Goal: Browse casually: Explore the website without a specific task or goal

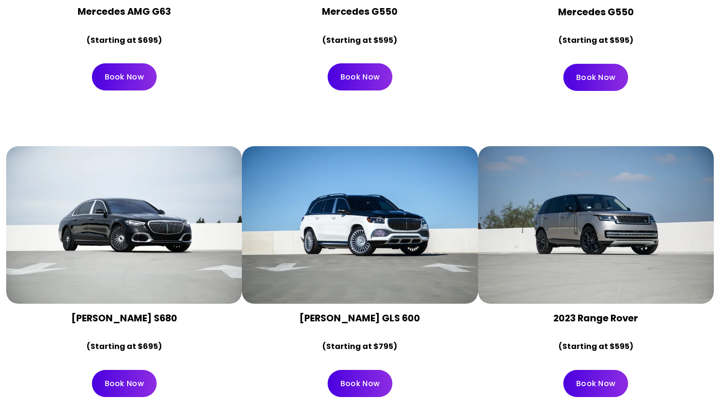
scroll to position [2836, 0]
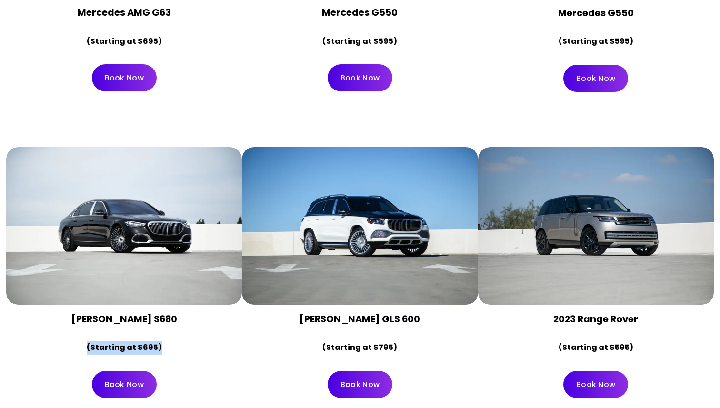
drag, startPoint x: 71, startPoint y: 315, endPoint x: 234, endPoint y: 315, distance: 163.4
click at [234, 315] on div "[PERSON_NAME] S680 (Starting at $695)" at bounding box center [124, 334] width 236 height 58
drag, startPoint x: 371, startPoint y: 316, endPoint x: 294, endPoint y: 315, distance: 77.2
click at [294, 341] on p "(Starting at $795)" at bounding box center [360, 348] width 220 height 14
click at [357, 342] on strong "(Starting at $795)" at bounding box center [360, 347] width 75 height 11
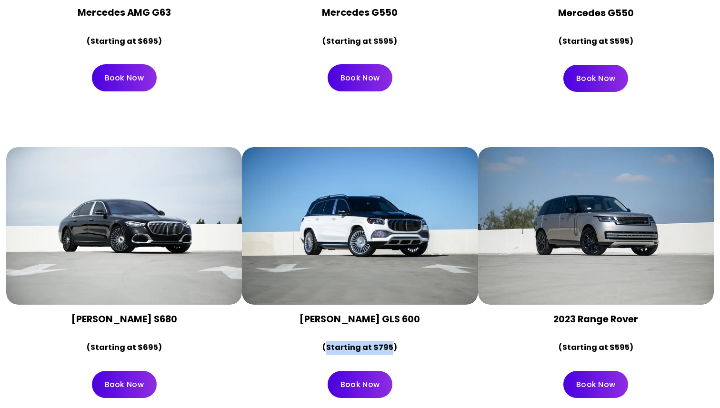
drag, startPoint x: 357, startPoint y: 324, endPoint x: 383, endPoint y: 323, distance: 26.2
click at [383, 342] on strong "(Starting at $795)" at bounding box center [360, 347] width 75 height 11
drag, startPoint x: 383, startPoint y: 323, endPoint x: 342, endPoint y: 319, distance: 41.2
click at [342, 342] on strong "(Starting at $795)" at bounding box center [360, 347] width 75 height 11
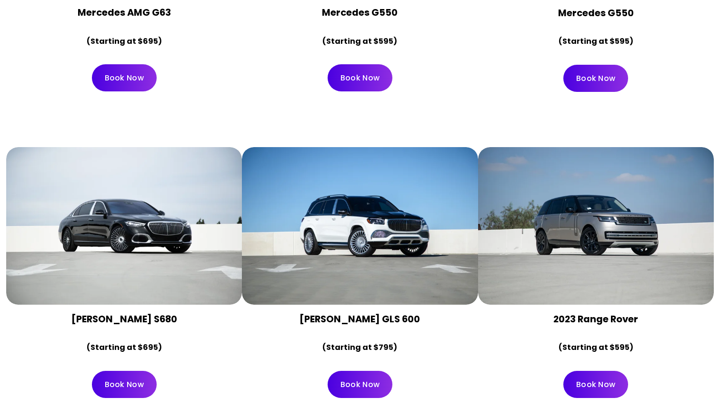
click at [380, 313] on div "[PERSON_NAME] GLS 600 (Starting at $795)" at bounding box center [360, 334] width 220 height 42
click at [308, 313] on strong "[PERSON_NAME] GLS 600" at bounding box center [360, 319] width 121 height 13
click at [414, 313] on strong "[PERSON_NAME] GLS 600" at bounding box center [360, 319] width 121 height 13
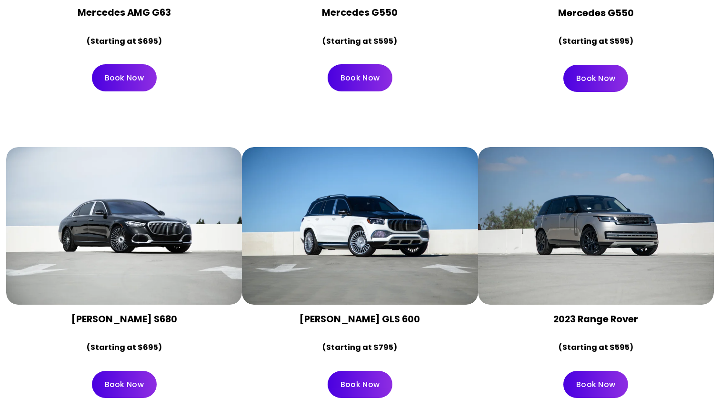
click at [414, 313] on strong "[PERSON_NAME] GLS 600" at bounding box center [360, 319] width 121 height 13
drag, startPoint x: 414, startPoint y: 289, endPoint x: 282, endPoint y: 290, distance: 132.9
click at [282, 313] on h4 "[PERSON_NAME] GLS 600" at bounding box center [360, 319] width 220 height 13
click at [300, 313] on strong "[PERSON_NAME] GLS 600" at bounding box center [360, 319] width 121 height 13
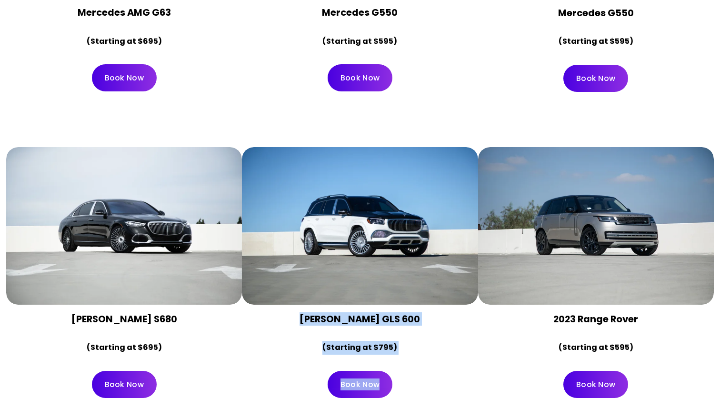
drag, startPoint x: 294, startPoint y: 290, endPoint x: 394, endPoint y: 363, distance: 123.4
click at [394, 363] on div "[PERSON_NAME] GLS 600 (Starting at $795) Book Now" at bounding box center [360, 276] width 236 height 259
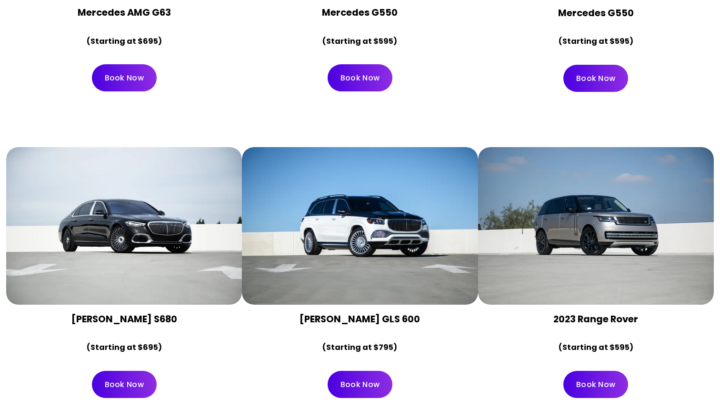
click at [481, 305] on div "2023 Range Rover (Starting at $595)" at bounding box center [596, 334] width 236 height 58
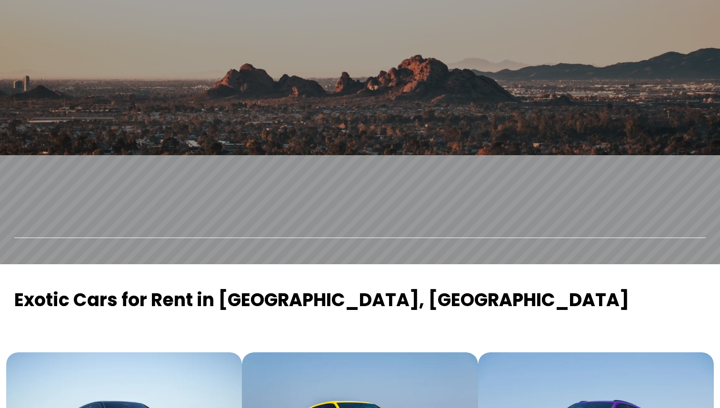
scroll to position [0, 0]
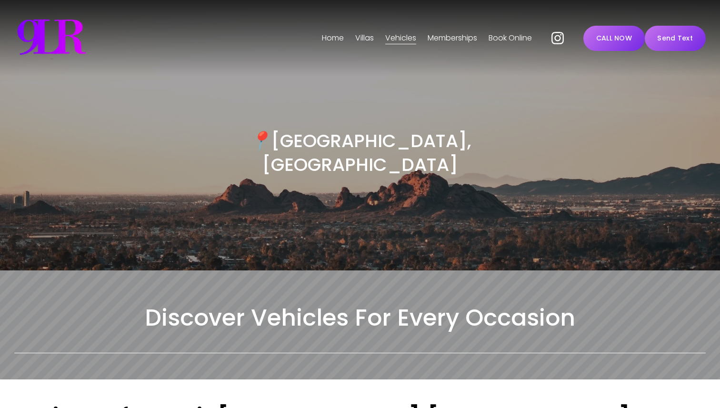
click at [342, 143] on h3 "📍 [GEOGRAPHIC_DATA], [GEOGRAPHIC_DATA]" at bounding box center [360, 153] width 346 height 48
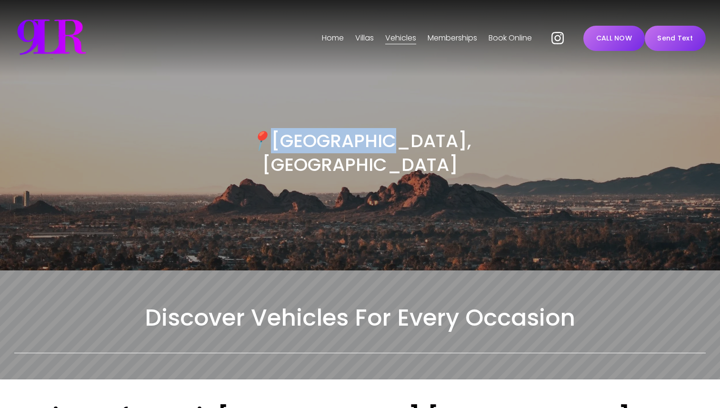
drag, startPoint x: 342, startPoint y: 143, endPoint x: 412, endPoint y: 143, distance: 70.5
click at [412, 143] on h3 "📍 [GEOGRAPHIC_DATA], [GEOGRAPHIC_DATA]" at bounding box center [360, 153] width 346 height 48
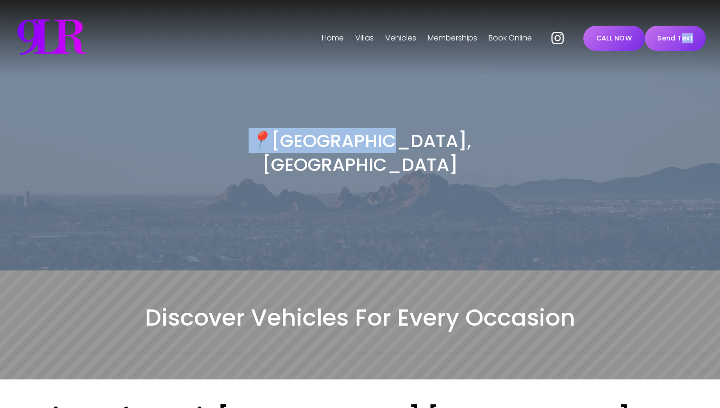
drag, startPoint x: 412, startPoint y: 143, endPoint x: 306, endPoint y: 142, distance: 106.2
click at [306, 142] on h3 "📍 [GEOGRAPHIC_DATA], [GEOGRAPHIC_DATA]" at bounding box center [360, 153] width 346 height 48
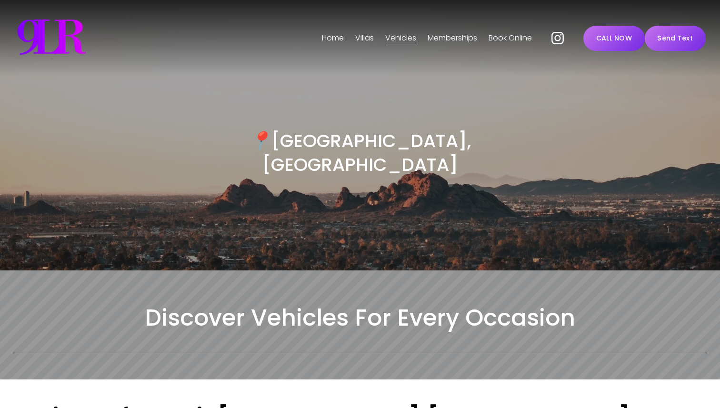
click at [193, 303] on h2 "Discover Vehicles For Every Occasion" at bounding box center [360, 318] width 692 height 30
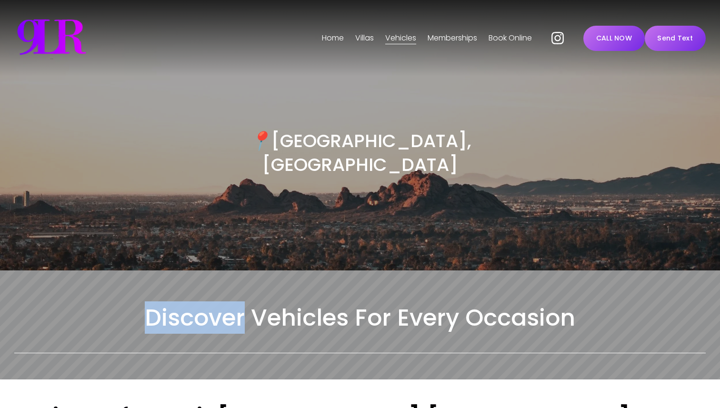
click at [193, 303] on h2 "Discover Vehicles For Every Occasion" at bounding box center [360, 318] width 692 height 30
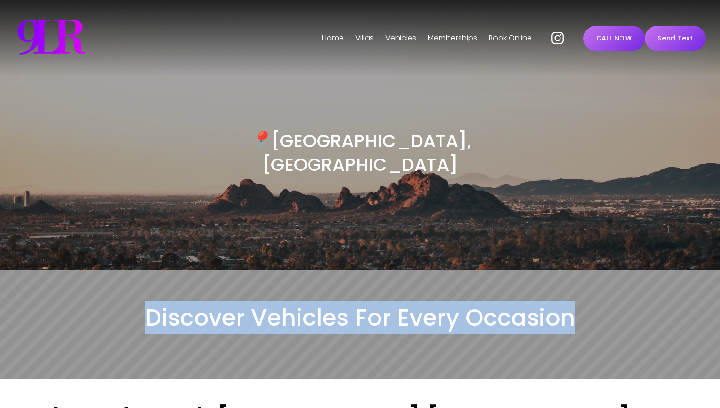
click at [193, 303] on h2 "Discover Vehicles For Every Occasion" at bounding box center [360, 318] width 692 height 30
click at [309, 303] on h2 "Discover Vehicles For Every Occasion" at bounding box center [360, 318] width 692 height 30
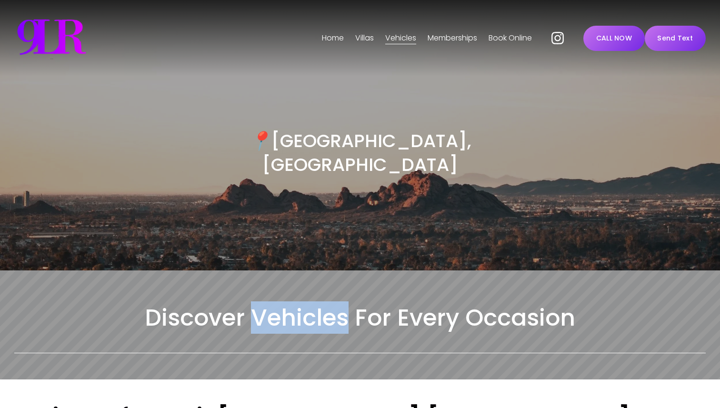
click at [309, 303] on h2 "Discover Vehicles For Every Occasion" at bounding box center [360, 318] width 692 height 30
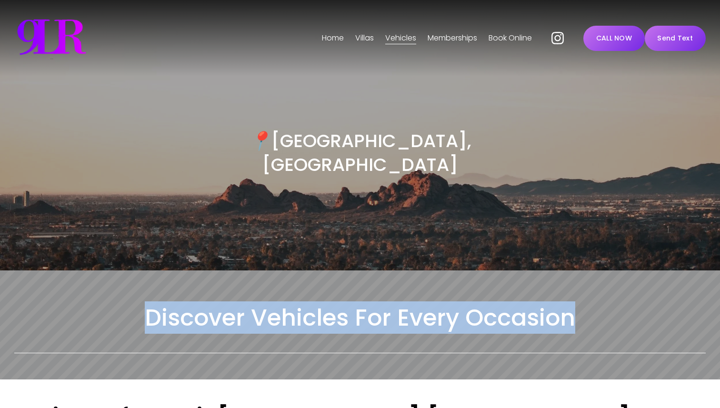
click at [309, 303] on h2 "Discover Vehicles For Every Occasion" at bounding box center [360, 318] width 692 height 30
click at [394, 303] on h2 "Discover Vehicles For Every Occasion" at bounding box center [360, 318] width 692 height 30
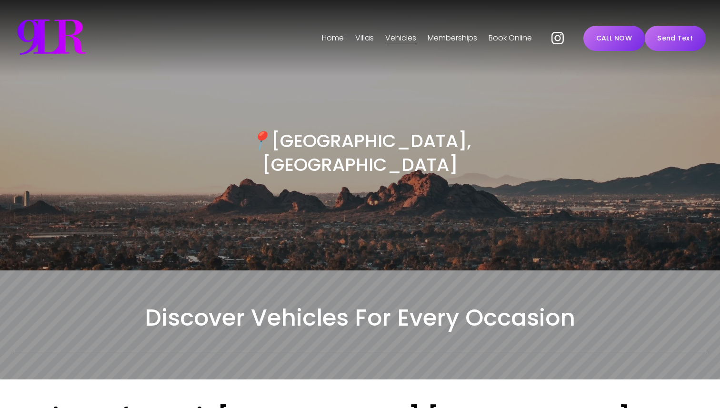
click at [375, 303] on h2 "Discover Vehicles For Every Occasion" at bounding box center [360, 318] width 692 height 30
drag, startPoint x: 375, startPoint y: 294, endPoint x: 395, endPoint y: 294, distance: 20.0
click at [376, 303] on h2 "Discover Vehicles For Every Occasion" at bounding box center [360, 318] width 692 height 30
click at [406, 303] on h2 "Discover Vehicles For Every Occasion" at bounding box center [360, 318] width 692 height 30
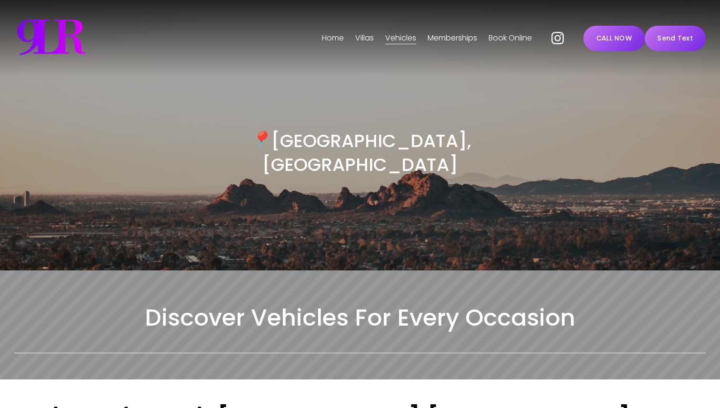
click at [379, 303] on h2 "Discover Vehicles For Every Occasion" at bounding box center [360, 318] width 692 height 30
click at [311, 303] on h2 "Discover Vehicles For Every Occasion" at bounding box center [360, 318] width 692 height 30
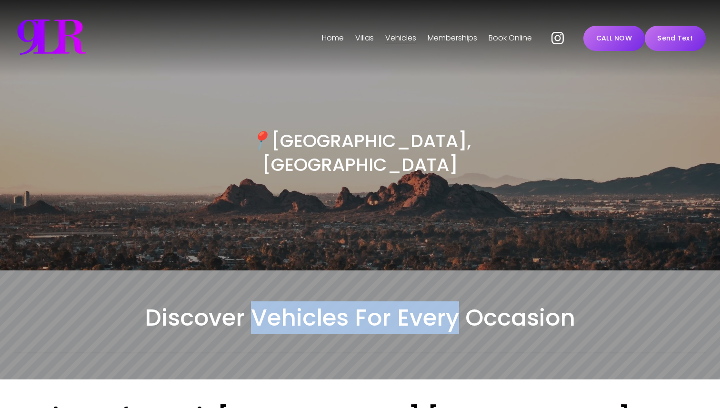
drag, startPoint x: 311, startPoint y: 293, endPoint x: 413, endPoint y: 287, distance: 102.1
click at [413, 303] on h2 "Discover Vehicles For Every Occasion" at bounding box center [360, 318] width 692 height 30
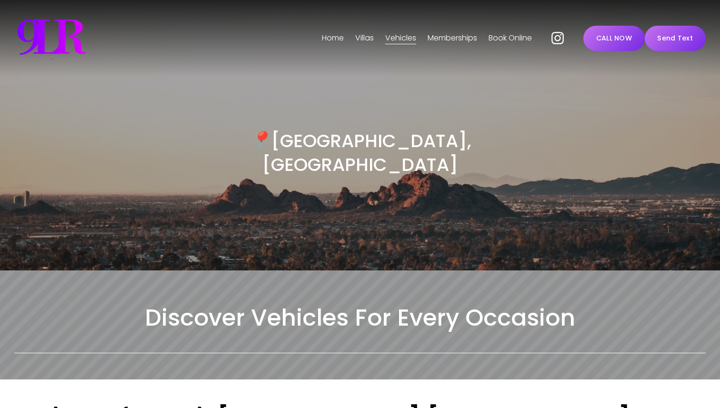
click at [464, 303] on h2 "Discover Vehicles For Every Occasion" at bounding box center [360, 318] width 692 height 30
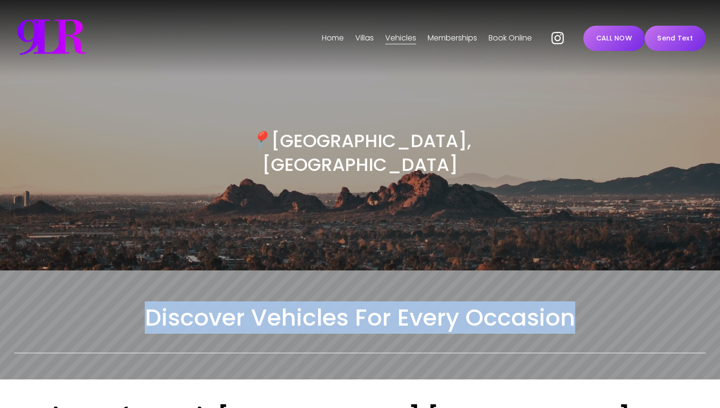
drag, startPoint x: 464, startPoint y: 289, endPoint x: 185, endPoint y: 282, distance: 278.8
click at [185, 303] on h2 "Discover Vehicles For Every Occasion" at bounding box center [360, 318] width 692 height 30
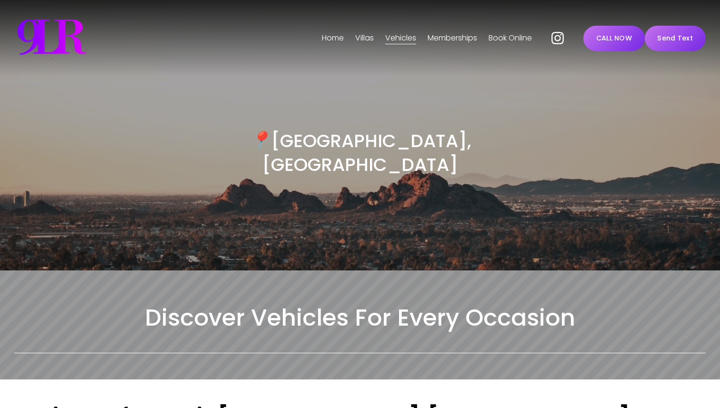
click at [160, 305] on h2 "Discover Vehicles For Every Occasion" at bounding box center [360, 318] width 692 height 30
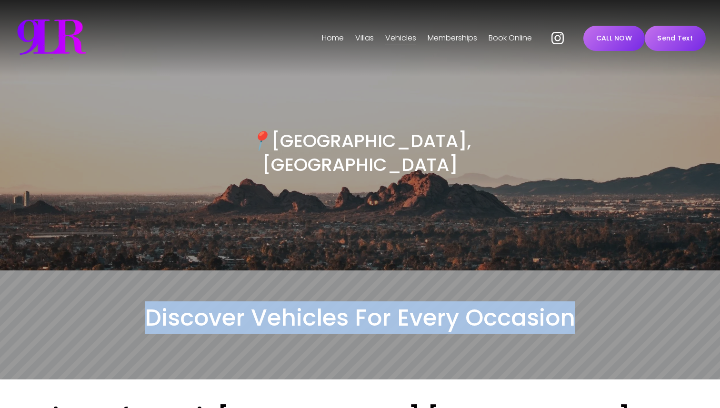
drag, startPoint x: 160, startPoint y: 305, endPoint x: 497, endPoint y: 301, distance: 336.8
click at [497, 303] on h2 "Discover Vehicles For Every Occasion" at bounding box center [360, 318] width 692 height 30
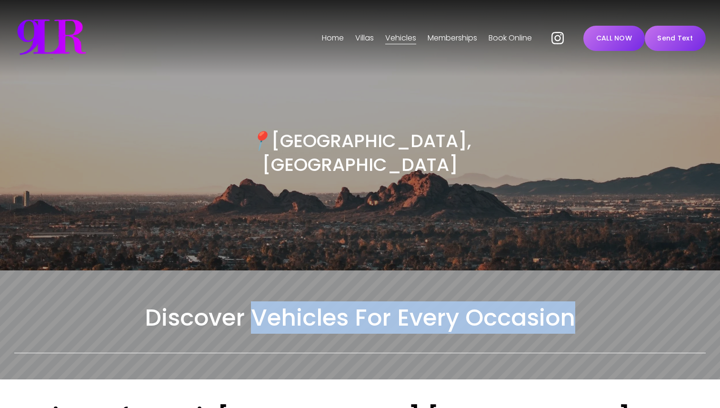
drag, startPoint x: 497, startPoint y: 301, endPoint x: 323, endPoint y: 286, distance: 175.0
click at [323, 303] on h2 "Discover Vehicles For Every Occasion" at bounding box center [360, 318] width 692 height 30
click at [463, 305] on h2 "Discover Vehicles For Every Occasion" at bounding box center [360, 318] width 692 height 30
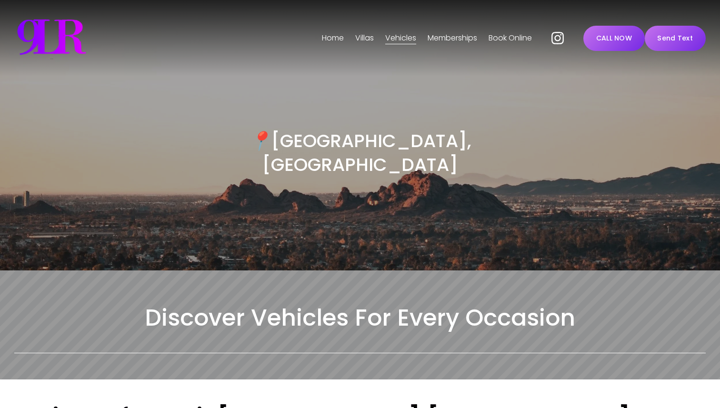
click at [404, 305] on h2 "Discover Vehicles For Every Occasion" at bounding box center [360, 318] width 692 height 30
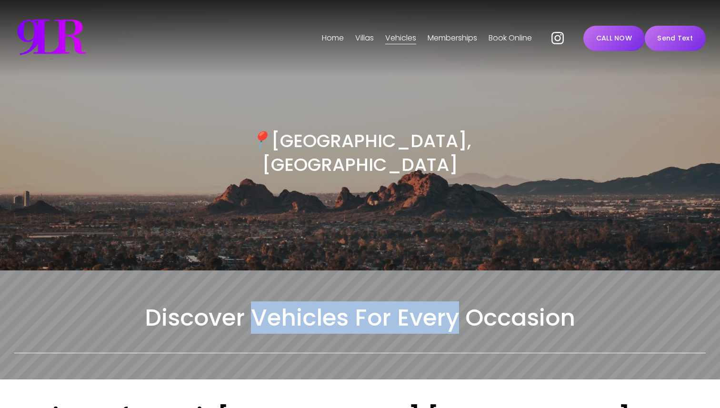
drag, startPoint x: 404, startPoint y: 305, endPoint x: 274, endPoint y: 293, distance: 130.1
click at [274, 303] on h2 "Discover Vehicles For Every Occasion" at bounding box center [360, 318] width 692 height 30
click at [288, 303] on h2 "Discover Vehicles For Every Occasion" at bounding box center [360, 318] width 692 height 30
drag, startPoint x: 288, startPoint y: 292, endPoint x: 407, endPoint y: 292, distance: 119.6
click at [407, 303] on h2 "Discover Vehicles For Every Occasion" at bounding box center [360, 318] width 692 height 30
